Goal: Information Seeking & Learning: Learn about a topic

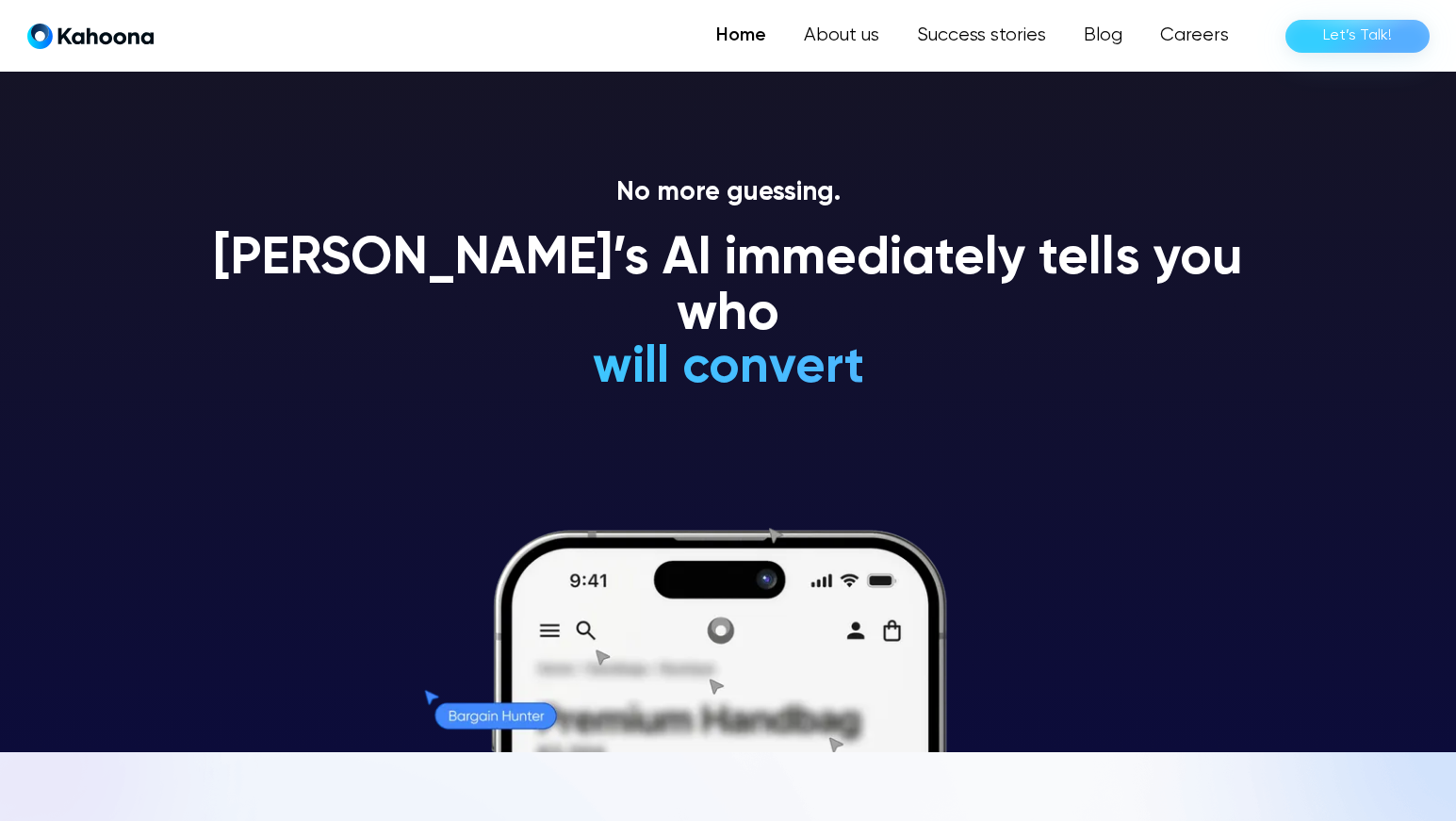
scroll to position [263, 0]
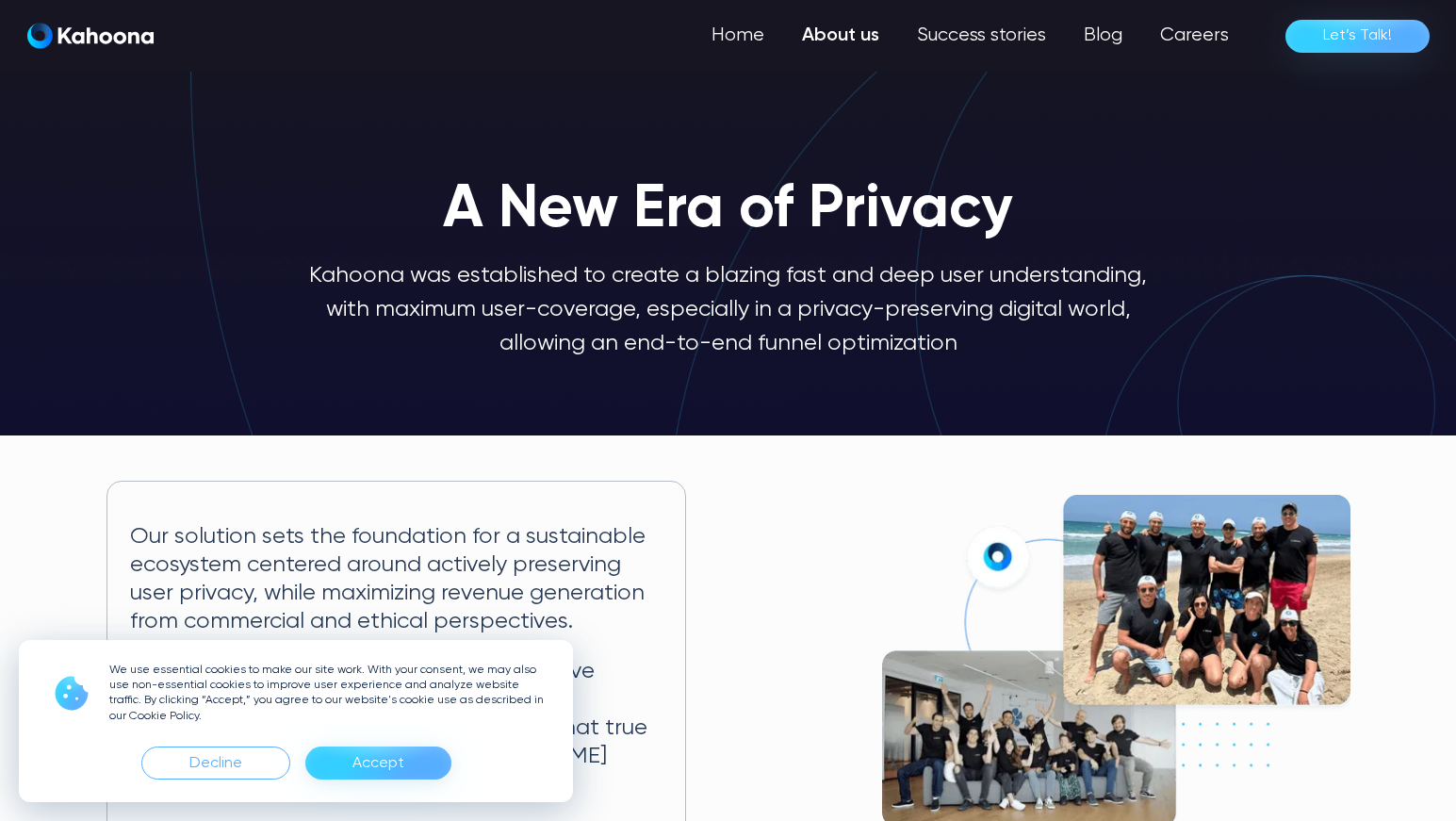
click at [398, 758] on div "Accept" at bounding box center [378, 764] width 52 height 30
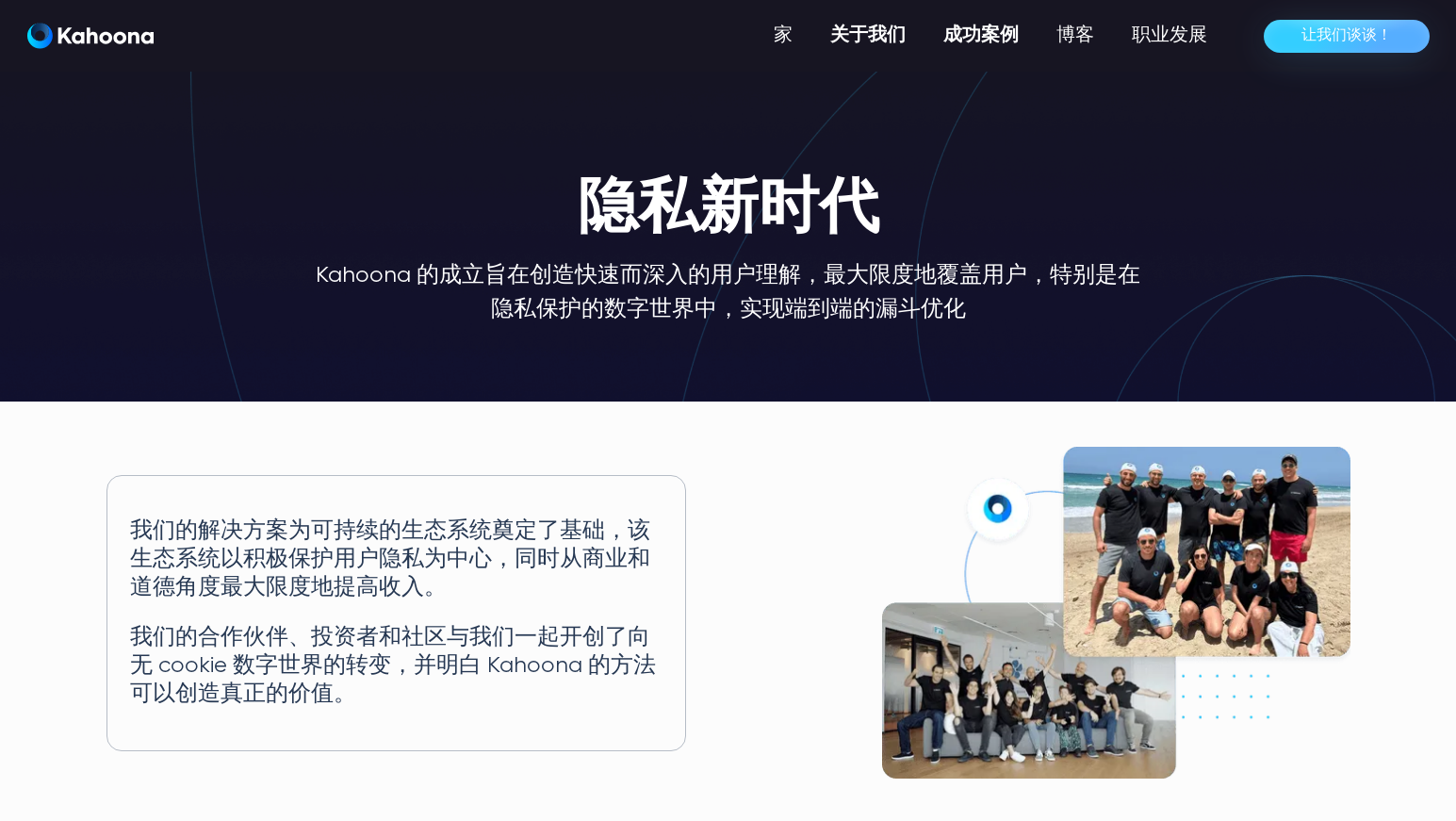
click at [969, 44] on font "成功案例" at bounding box center [980, 36] width 75 height 19
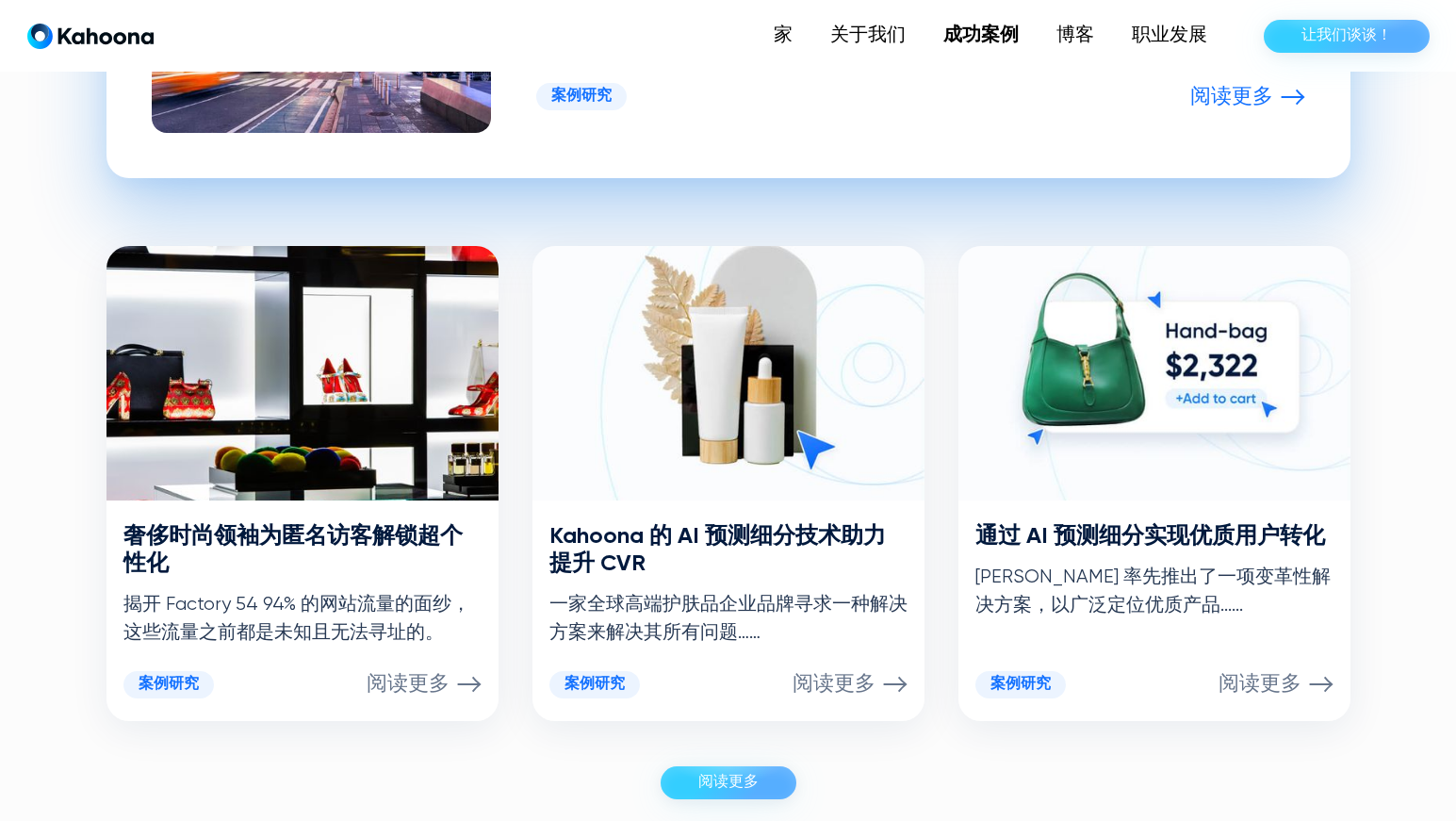
scroll to position [760, 0]
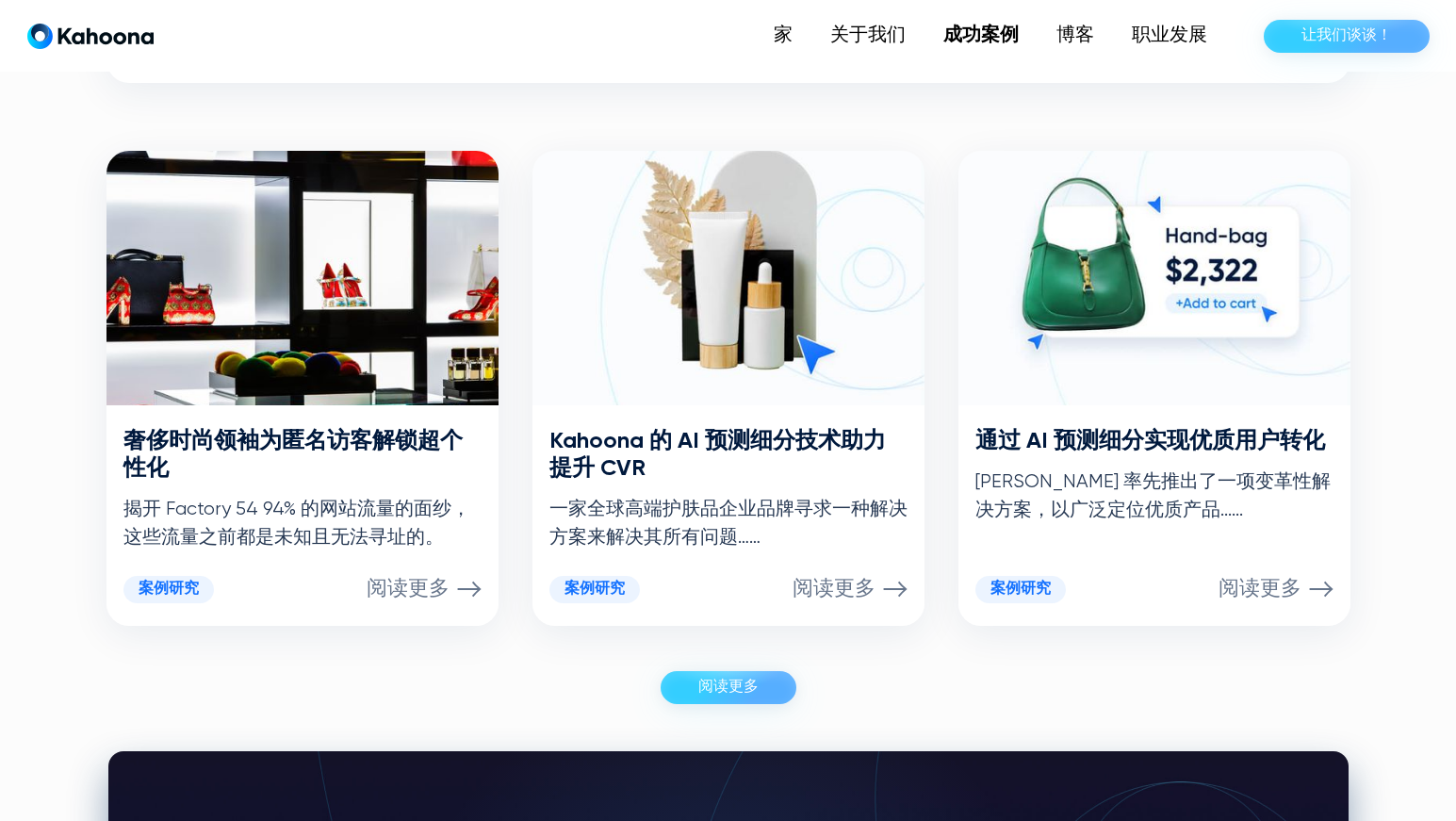
click at [741, 683] on font "阅读更多" at bounding box center [728, 687] width 60 height 15
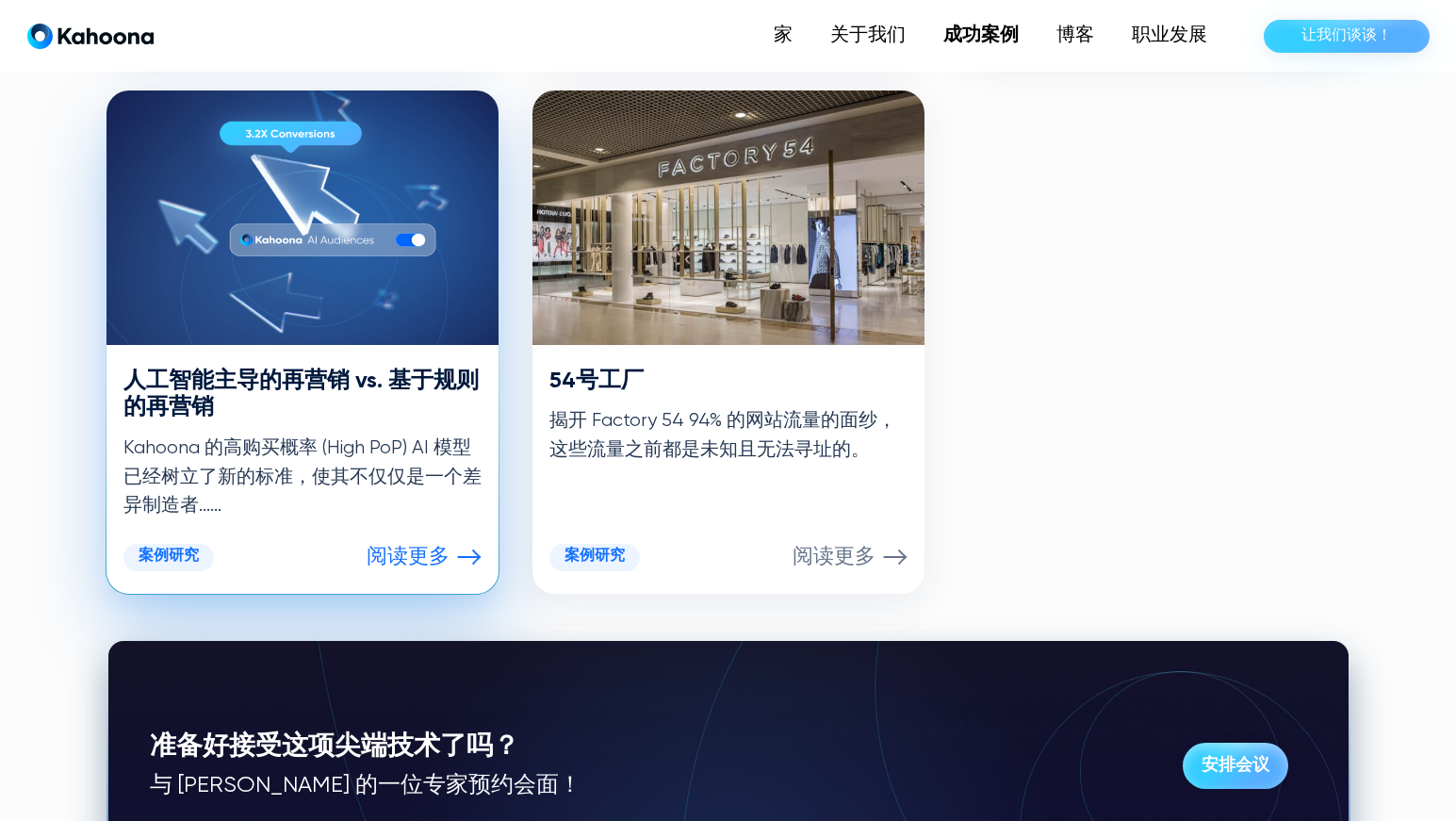
scroll to position [1425, 0]
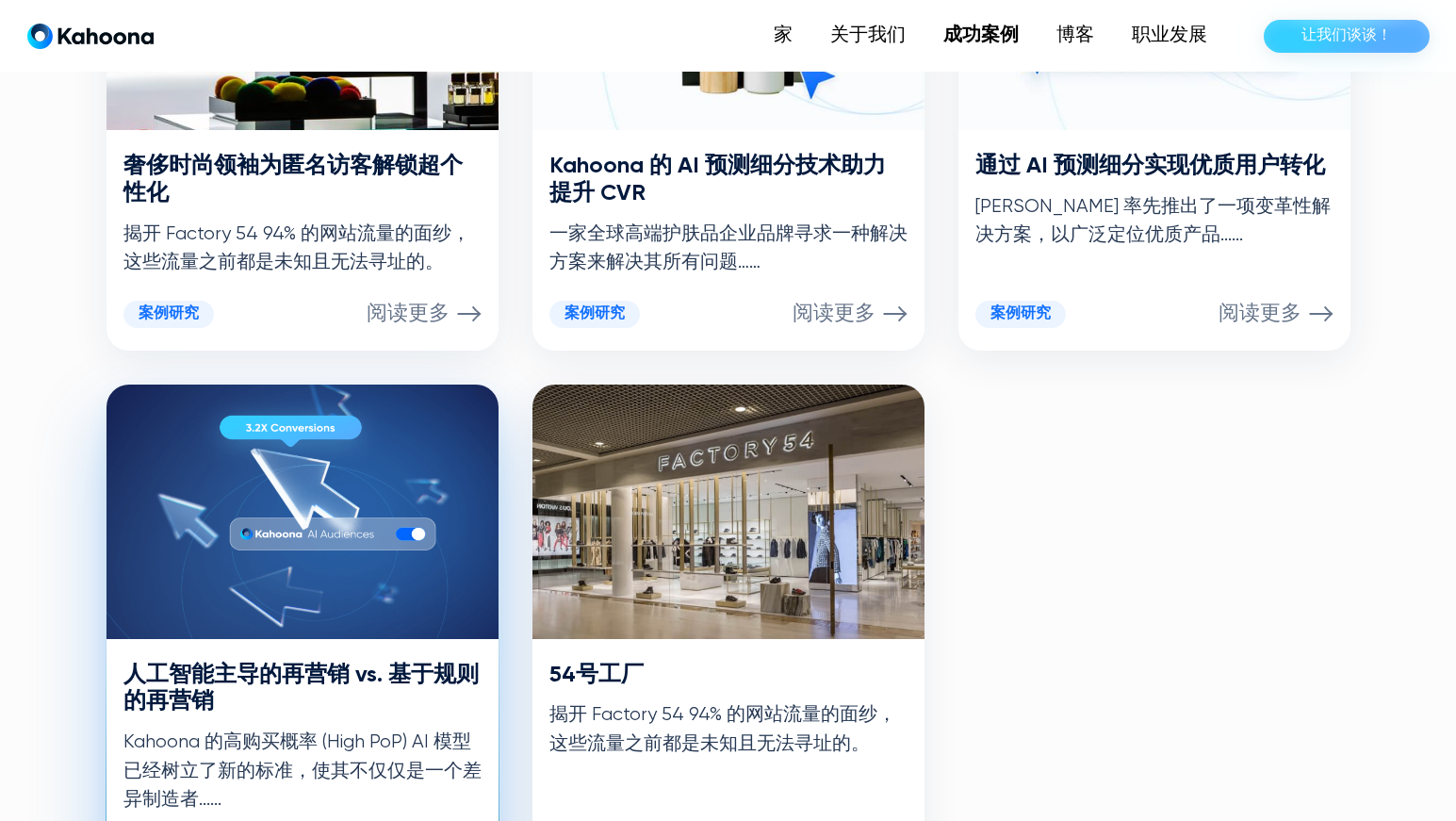
click at [255, 528] on img at bounding box center [302, 512] width 392 height 255
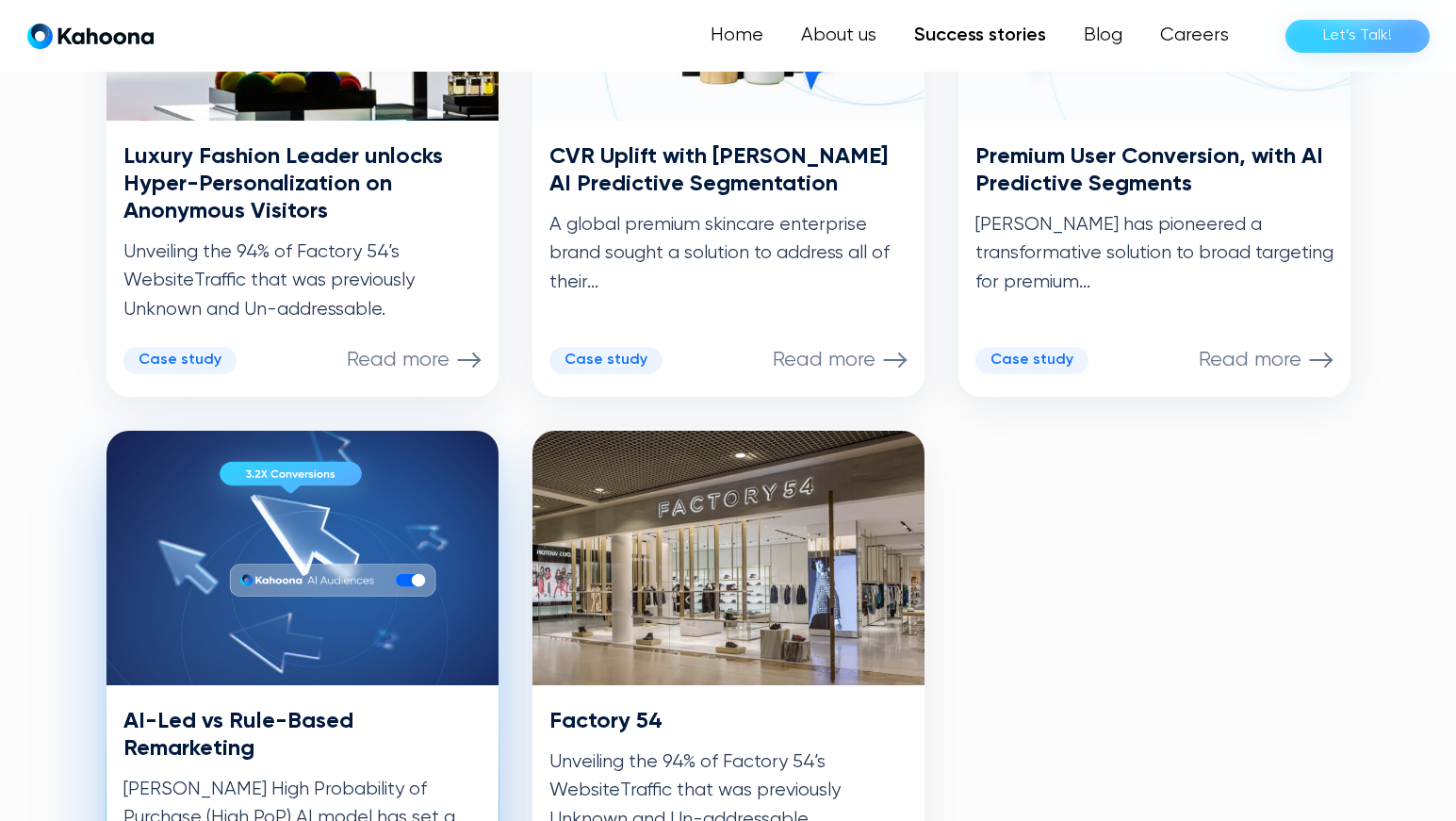
scroll to position [1139, 0]
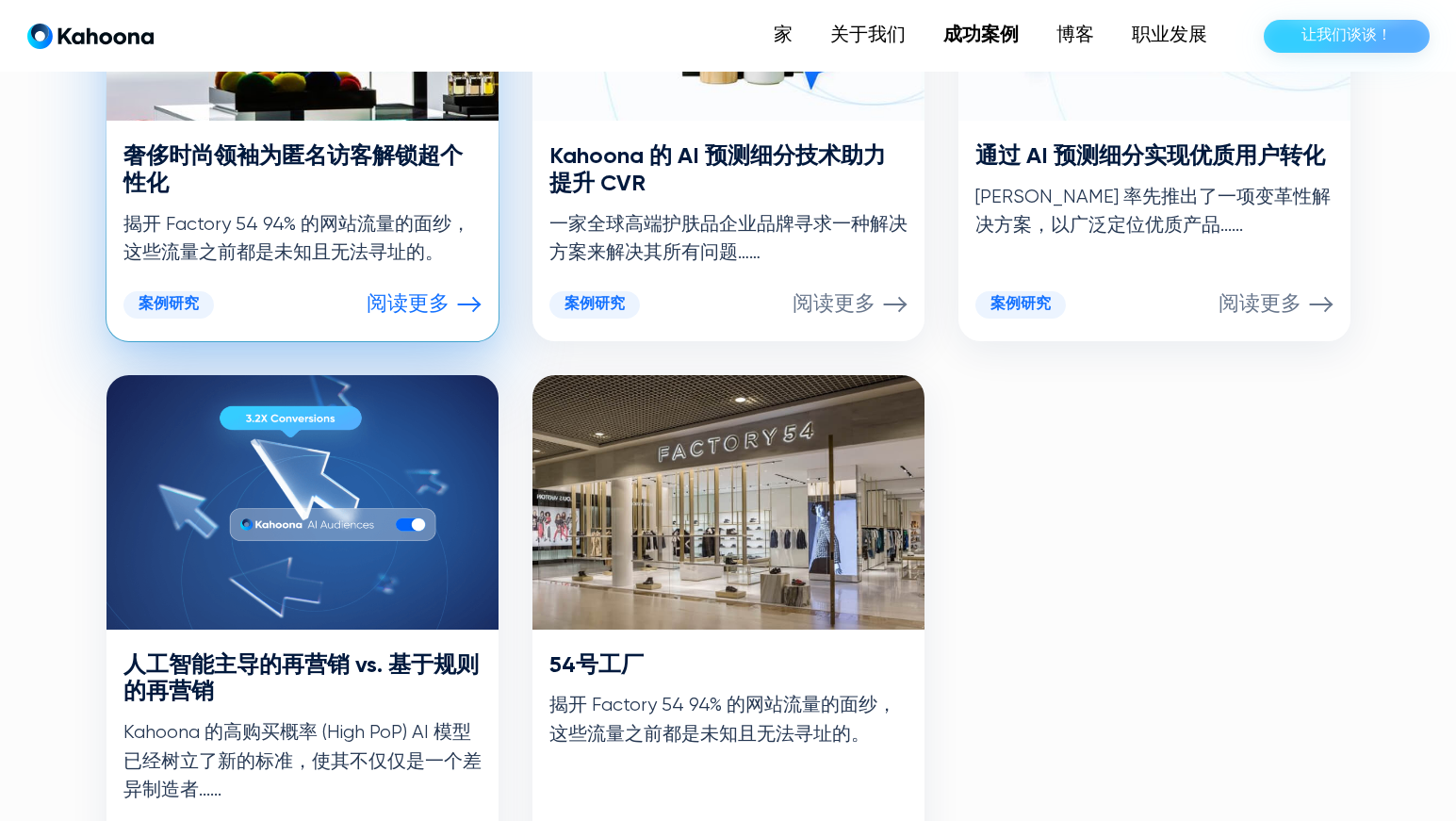
click at [284, 221] on font "揭开 Factory 54 94% 的网站流量的面纱，这些流量之前都是未知且无法寻址的。" at bounding box center [296, 239] width 347 height 48
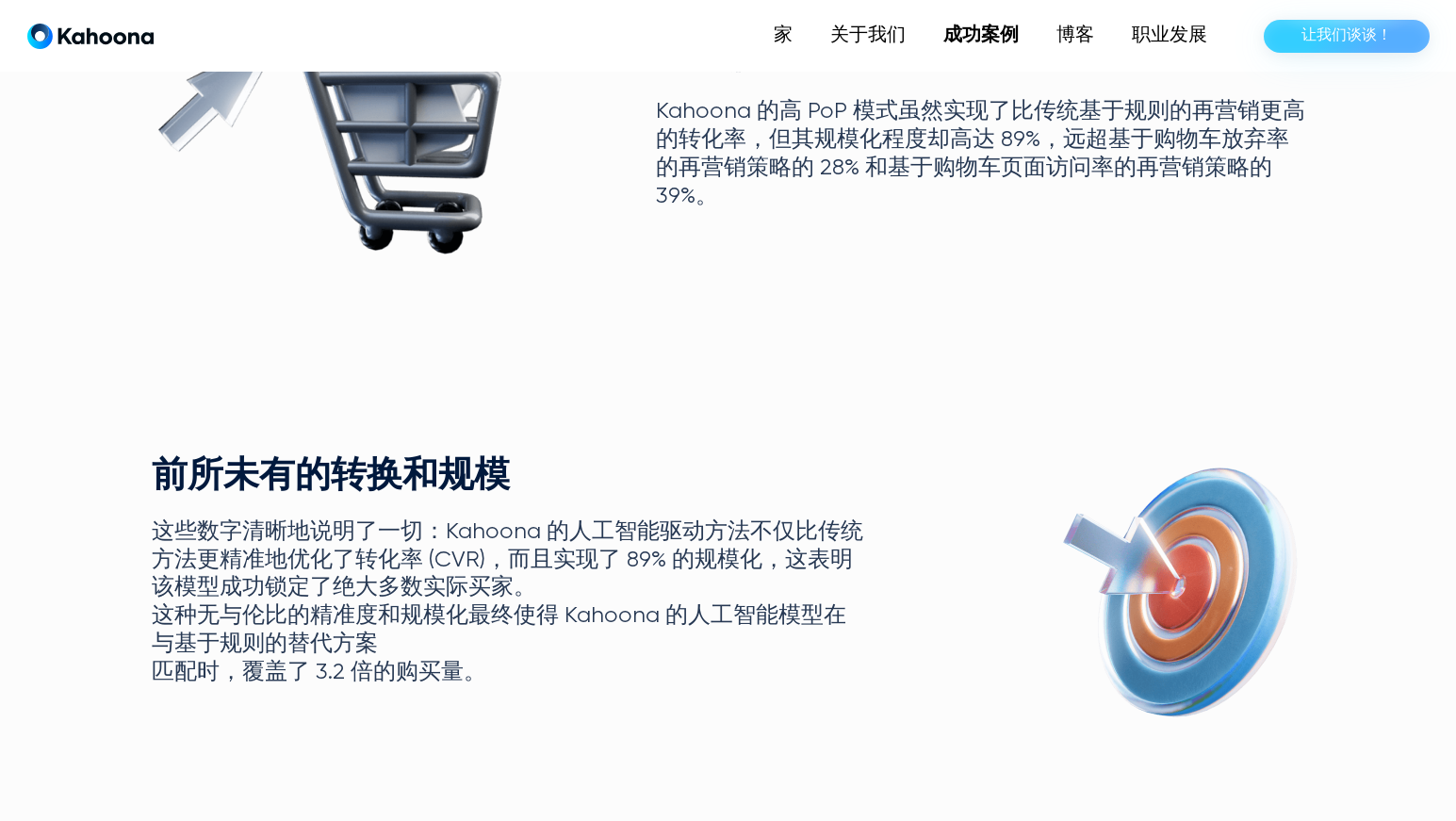
scroll to position [1710, 0]
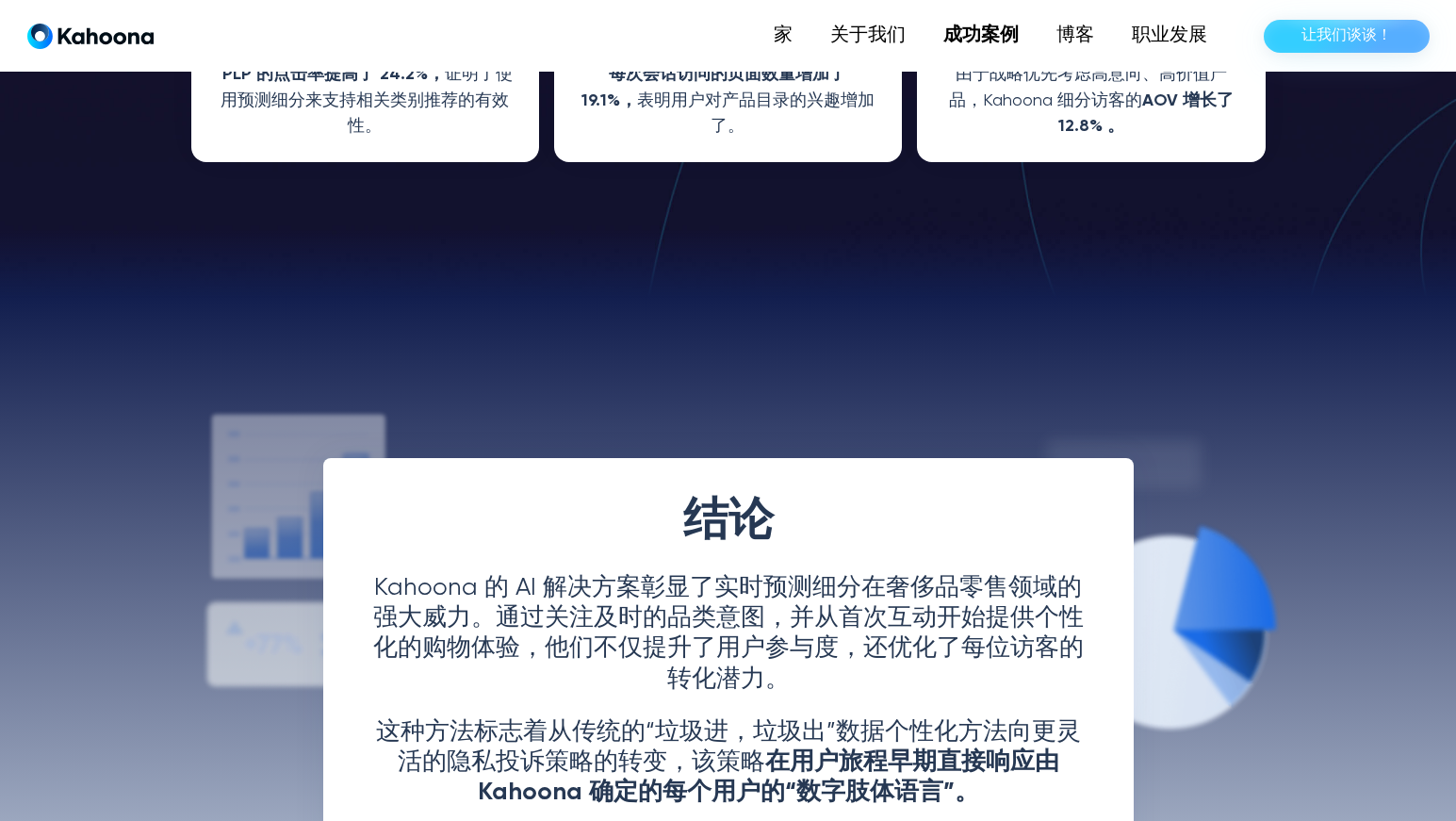
scroll to position [2851, 0]
